Goal: Information Seeking & Learning: Learn about a topic

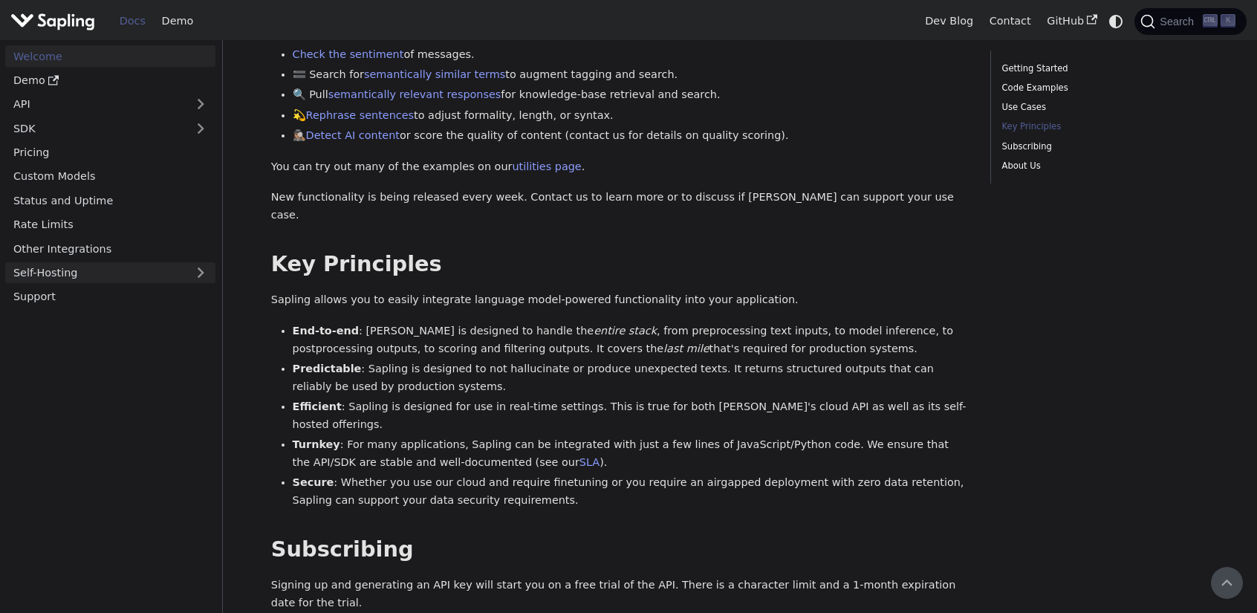
scroll to position [506, 0]
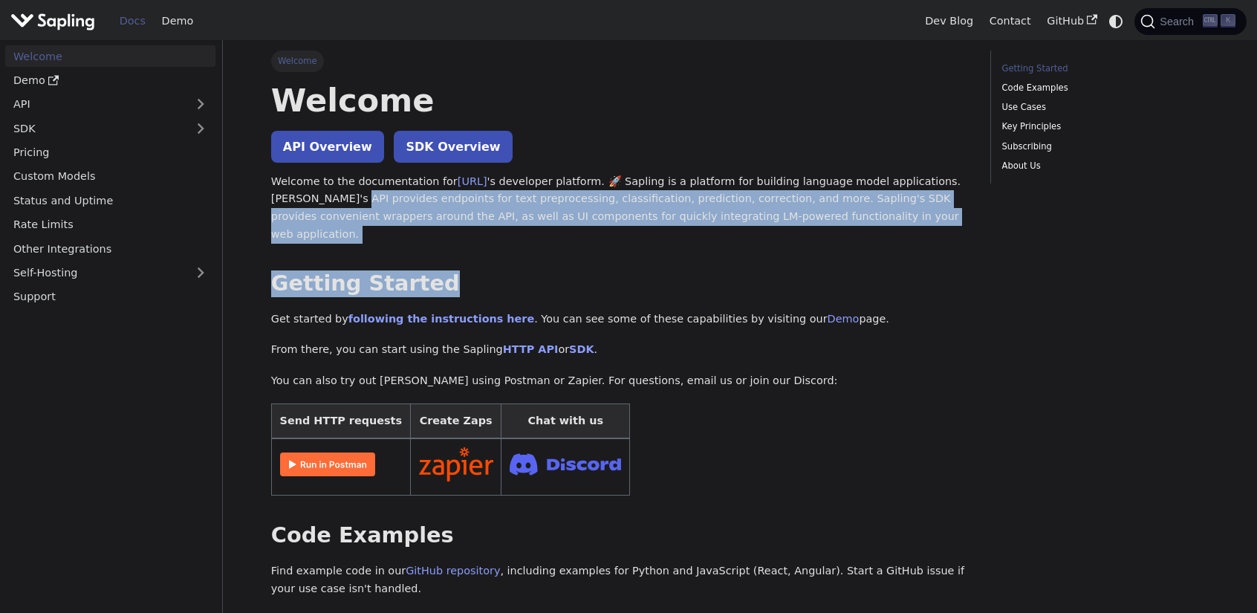
drag, startPoint x: 363, startPoint y: 195, endPoint x: 781, endPoint y: 231, distance: 419.8
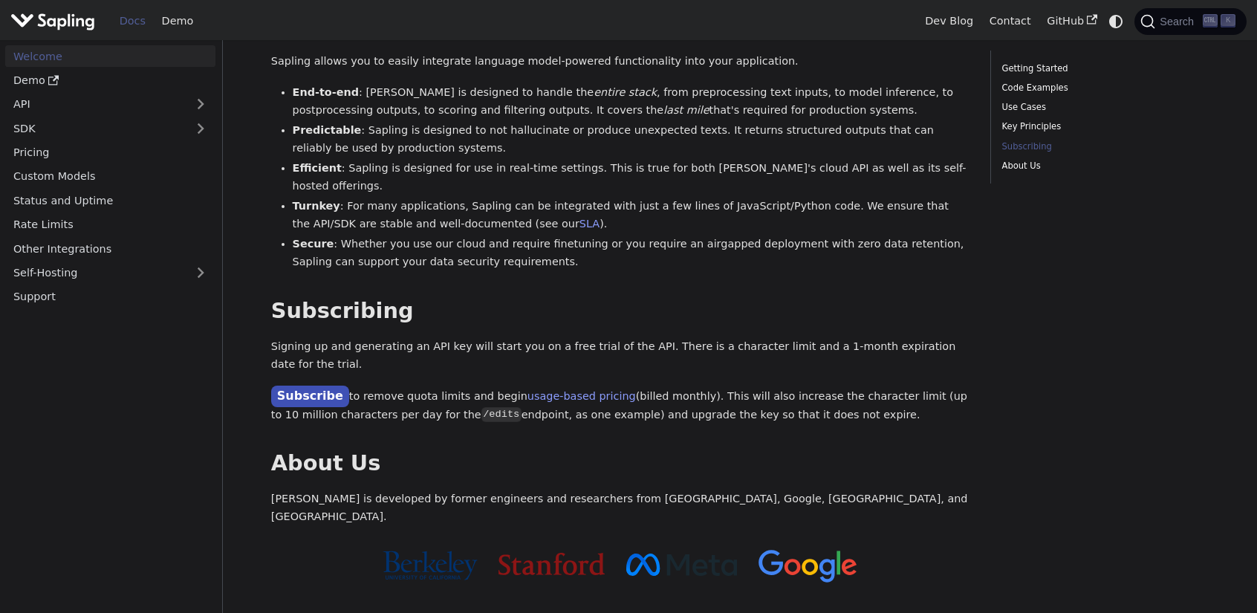
scroll to position [506, 0]
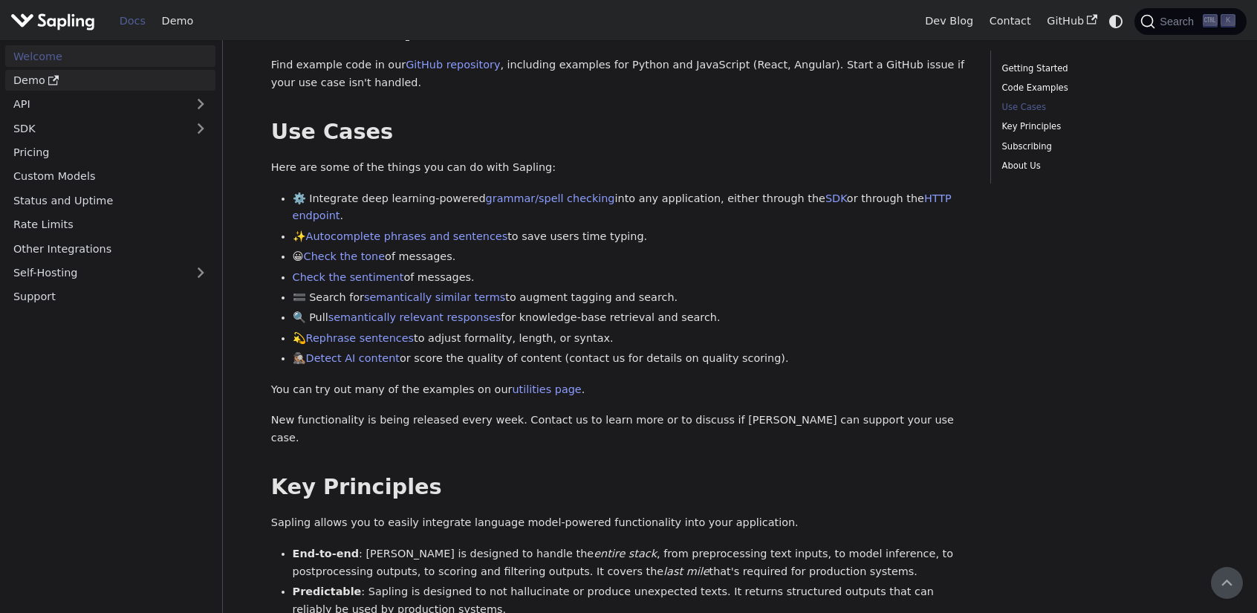
click at [76, 71] on link "Demo" at bounding box center [110, 81] width 210 height 22
click at [171, 24] on link "Demo" at bounding box center [178, 21] width 48 height 23
click at [56, 182] on link "Custom Models" at bounding box center [110, 177] width 210 height 22
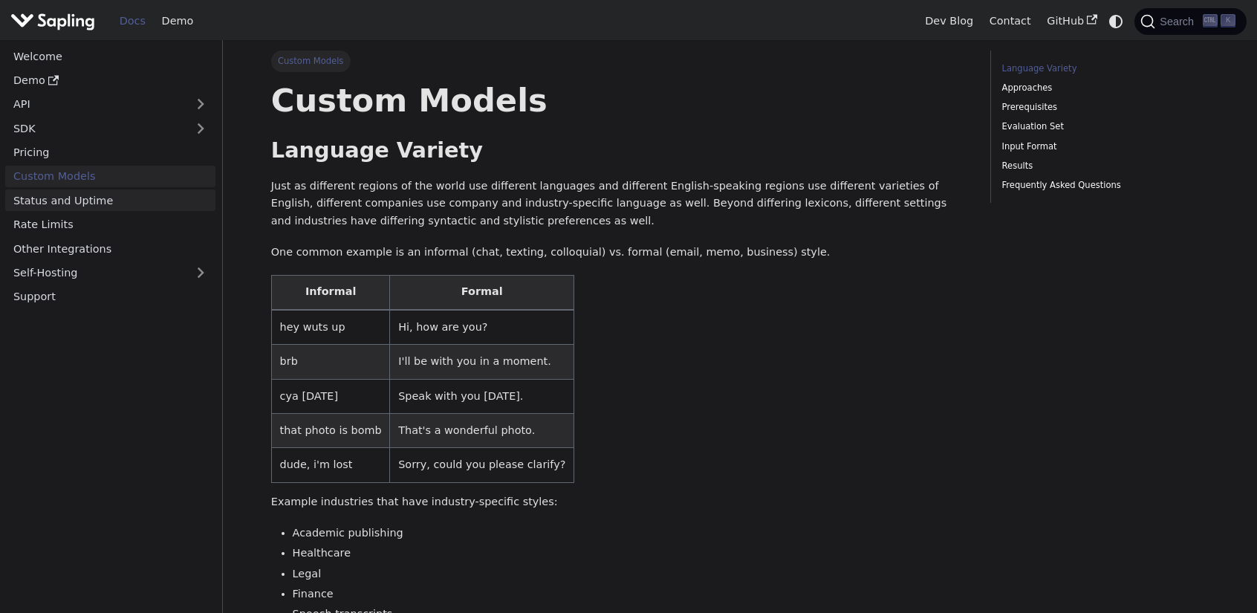
click at [59, 207] on link "Status and Uptime" at bounding box center [110, 200] width 210 height 22
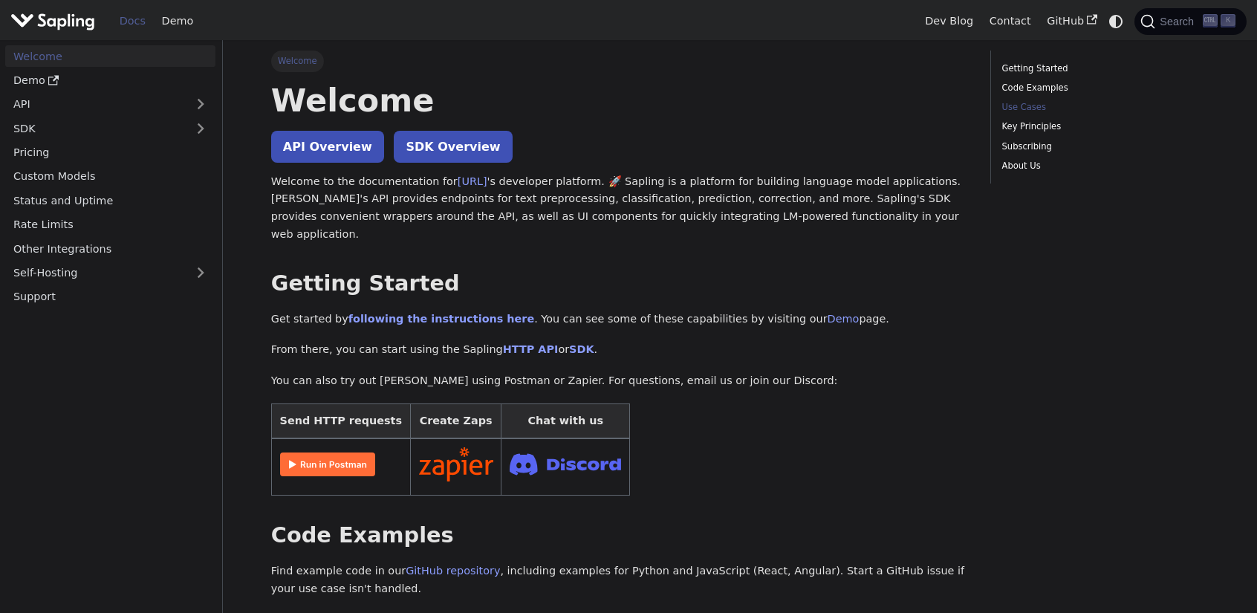
scroll to position [506, 0]
